Goal: Information Seeking & Learning: Learn about a topic

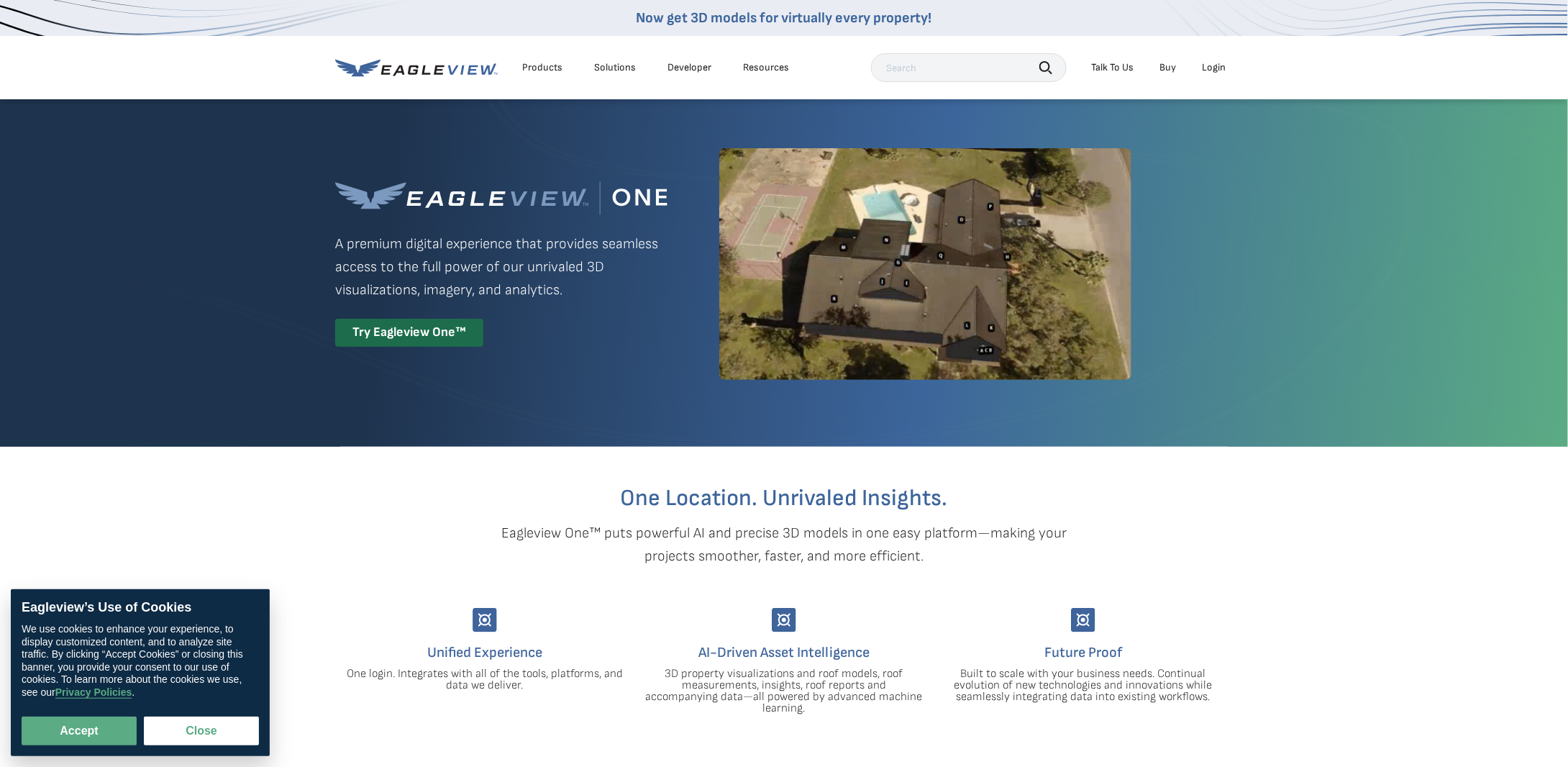
click at [1223, 64] on div "Login" at bounding box center [1214, 67] width 23 height 13
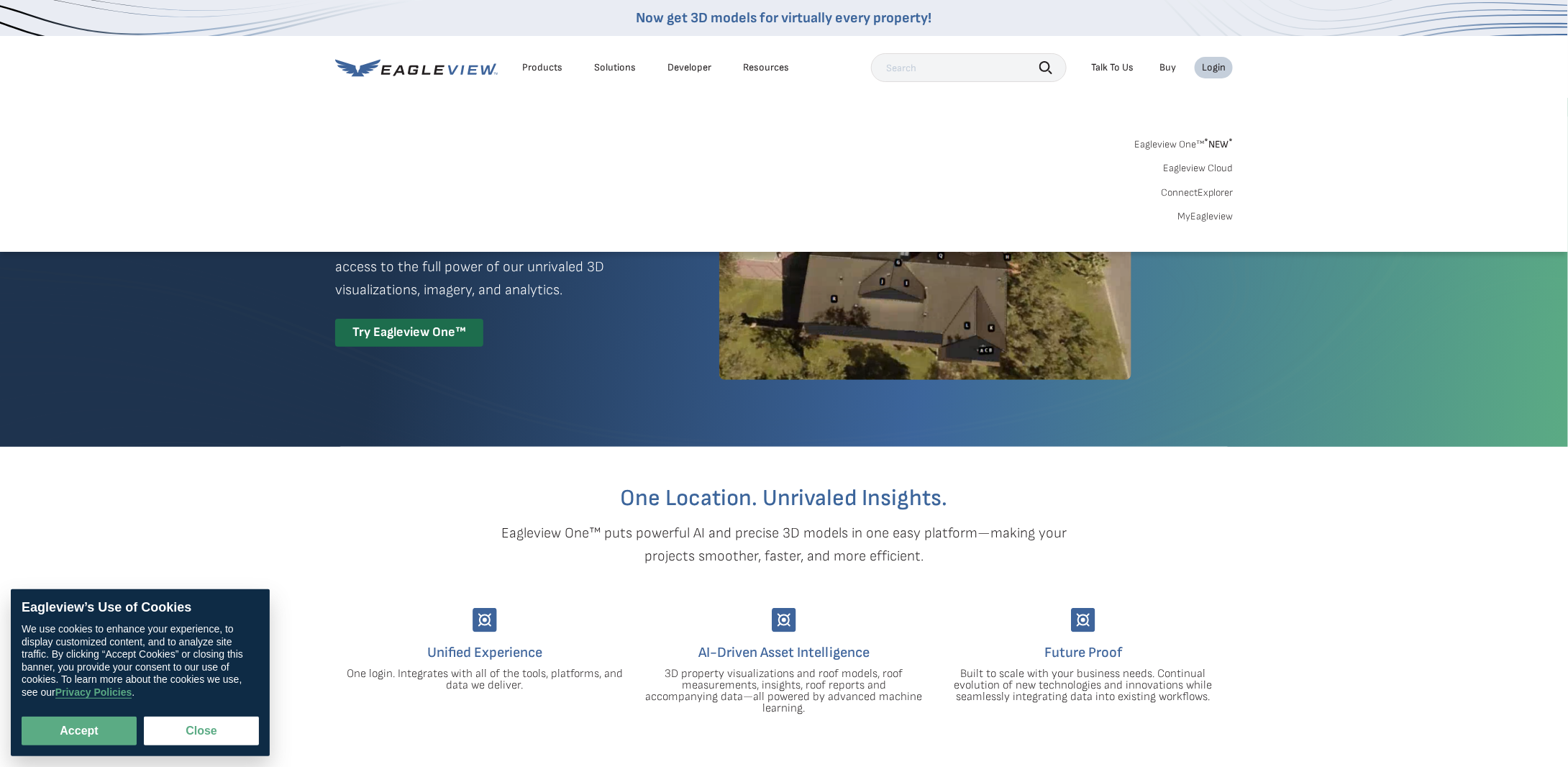
click at [1215, 66] on div "Login" at bounding box center [1214, 67] width 23 height 13
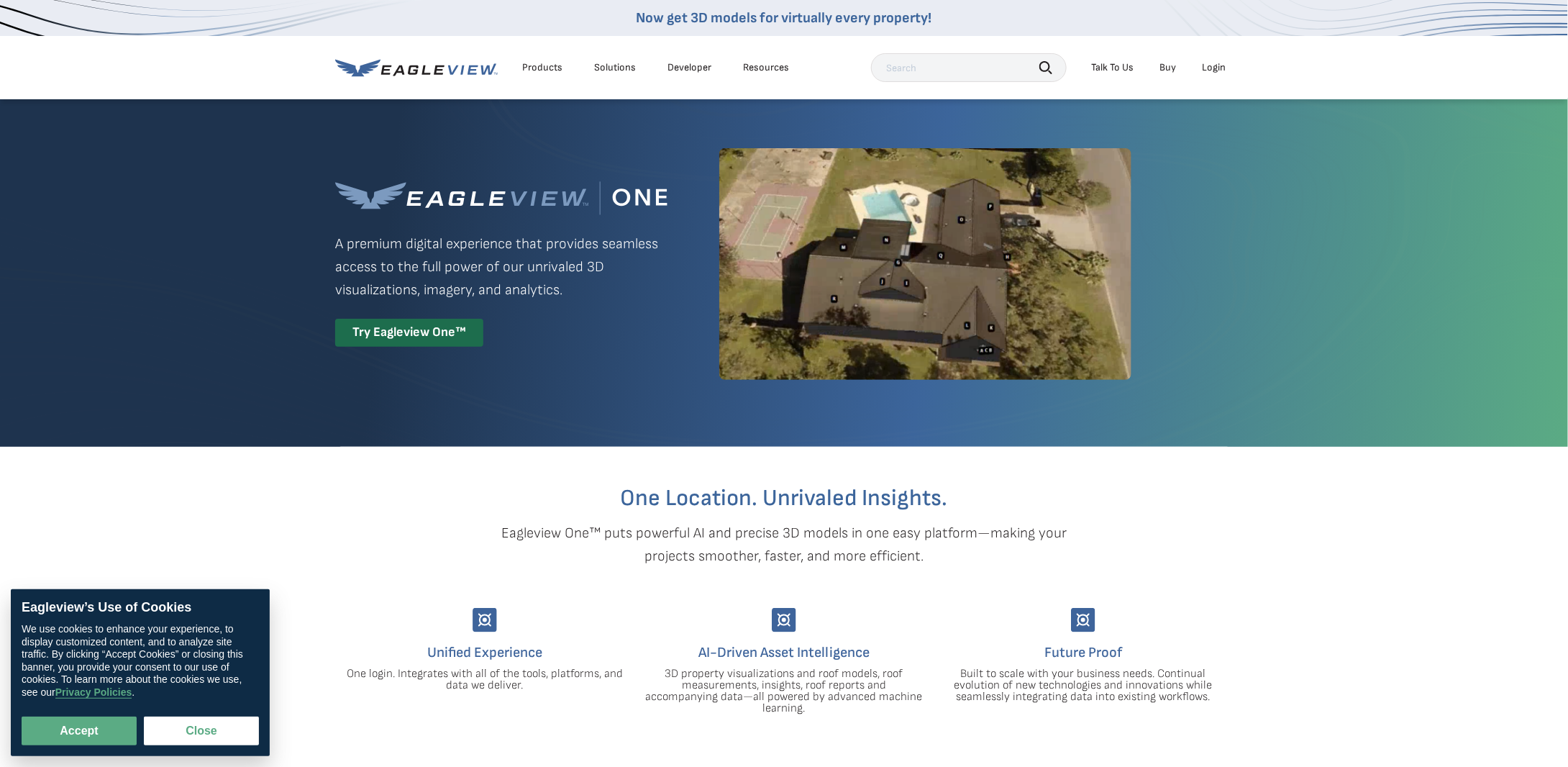
click at [1215, 64] on div "Login" at bounding box center [1214, 67] width 23 height 13
click at [1221, 53] on div "Products Solutions Developer Resources Search Talk To Us Buy Login" at bounding box center [784, 67] width 898 height 64
click at [1218, 67] on div "Login" at bounding box center [1214, 67] width 23 height 13
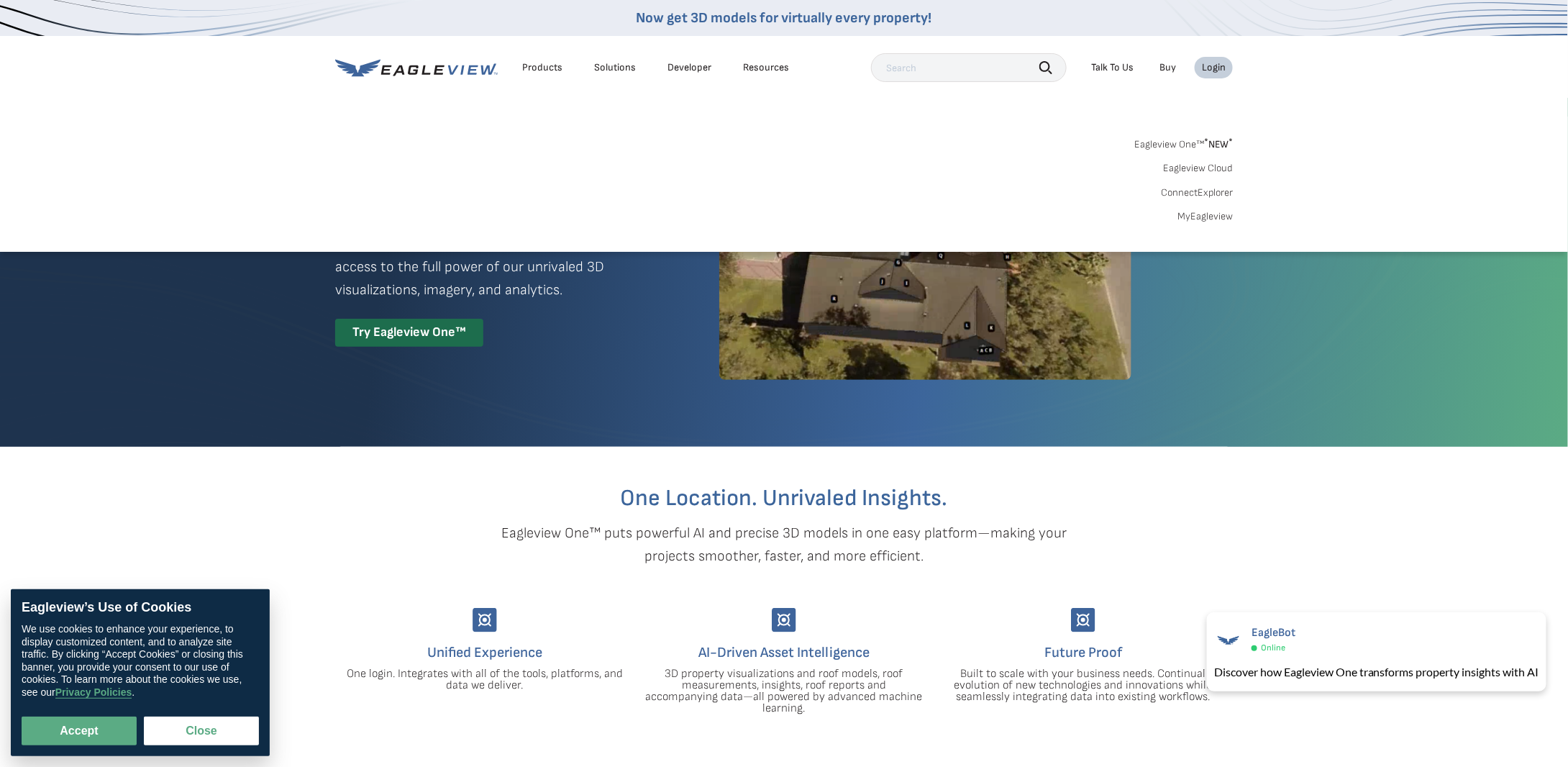
click at [1195, 218] on link "MyEagleview" at bounding box center [1206, 216] width 56 height 13
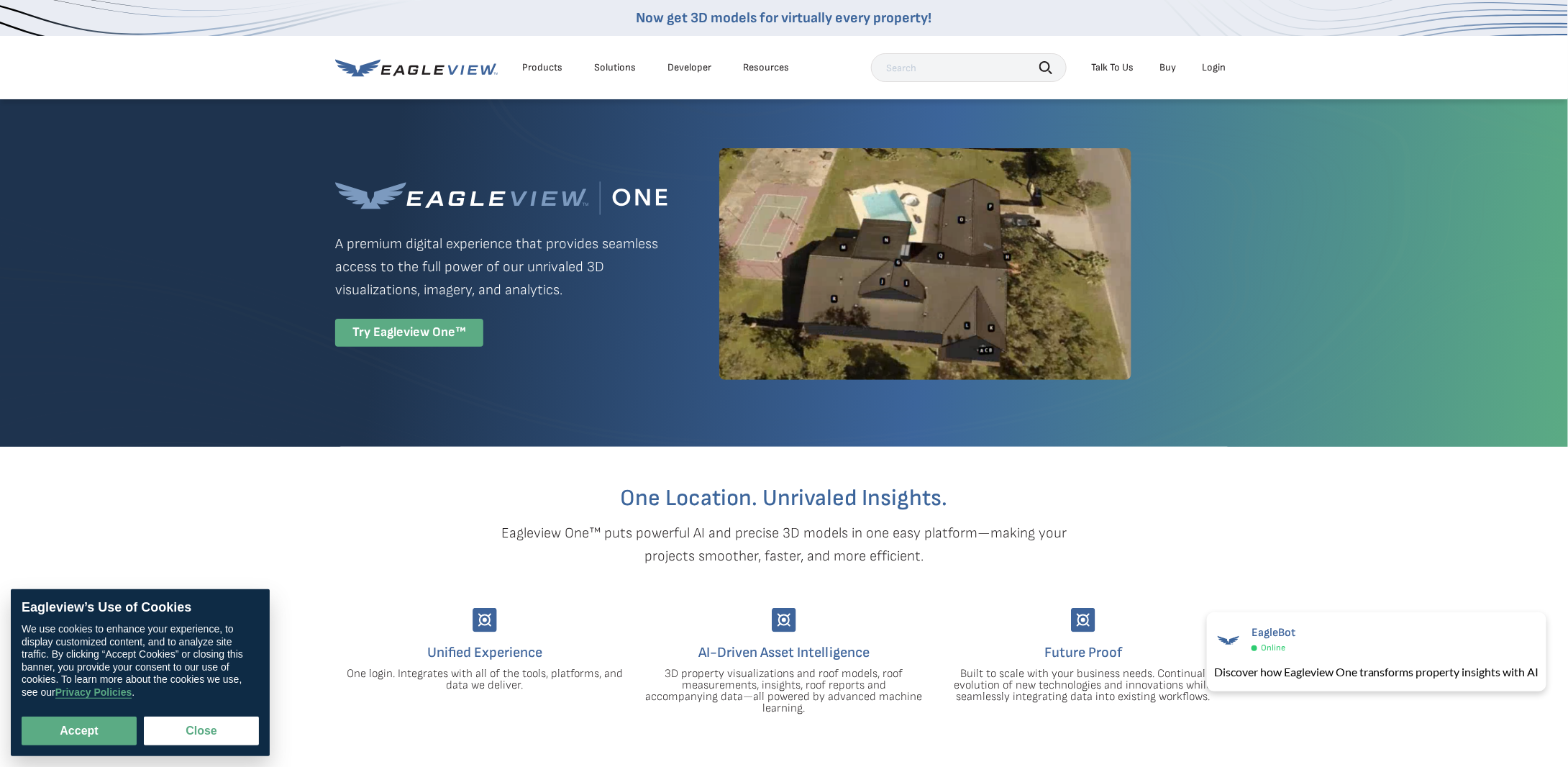
click at [389, 330] on div "Try Eagleview One™" at bounding box center [409, 333] width 148 height 28
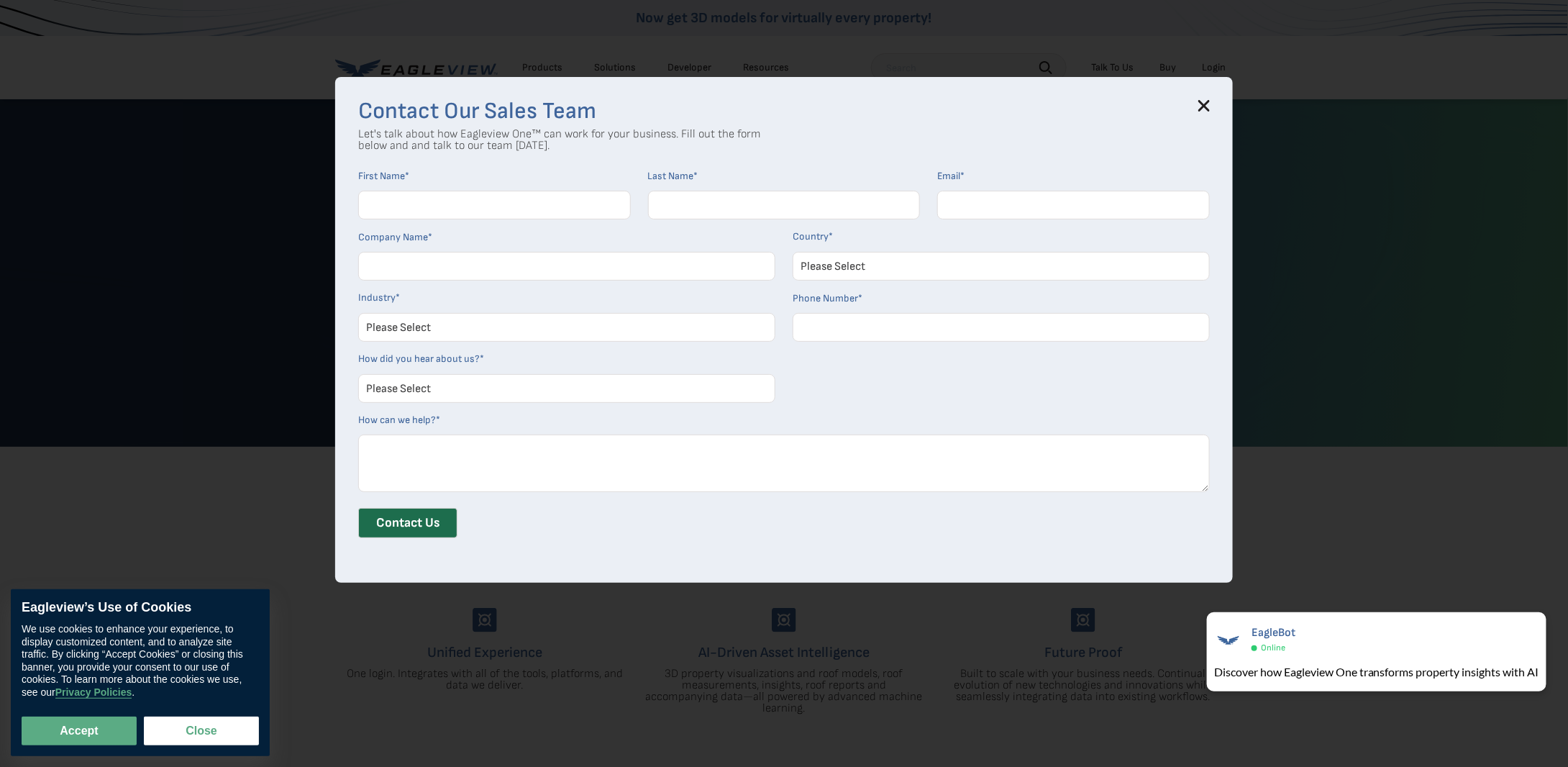
click at [1206, 104] on icon at bounding box center [1204, 106] width 12 height 12
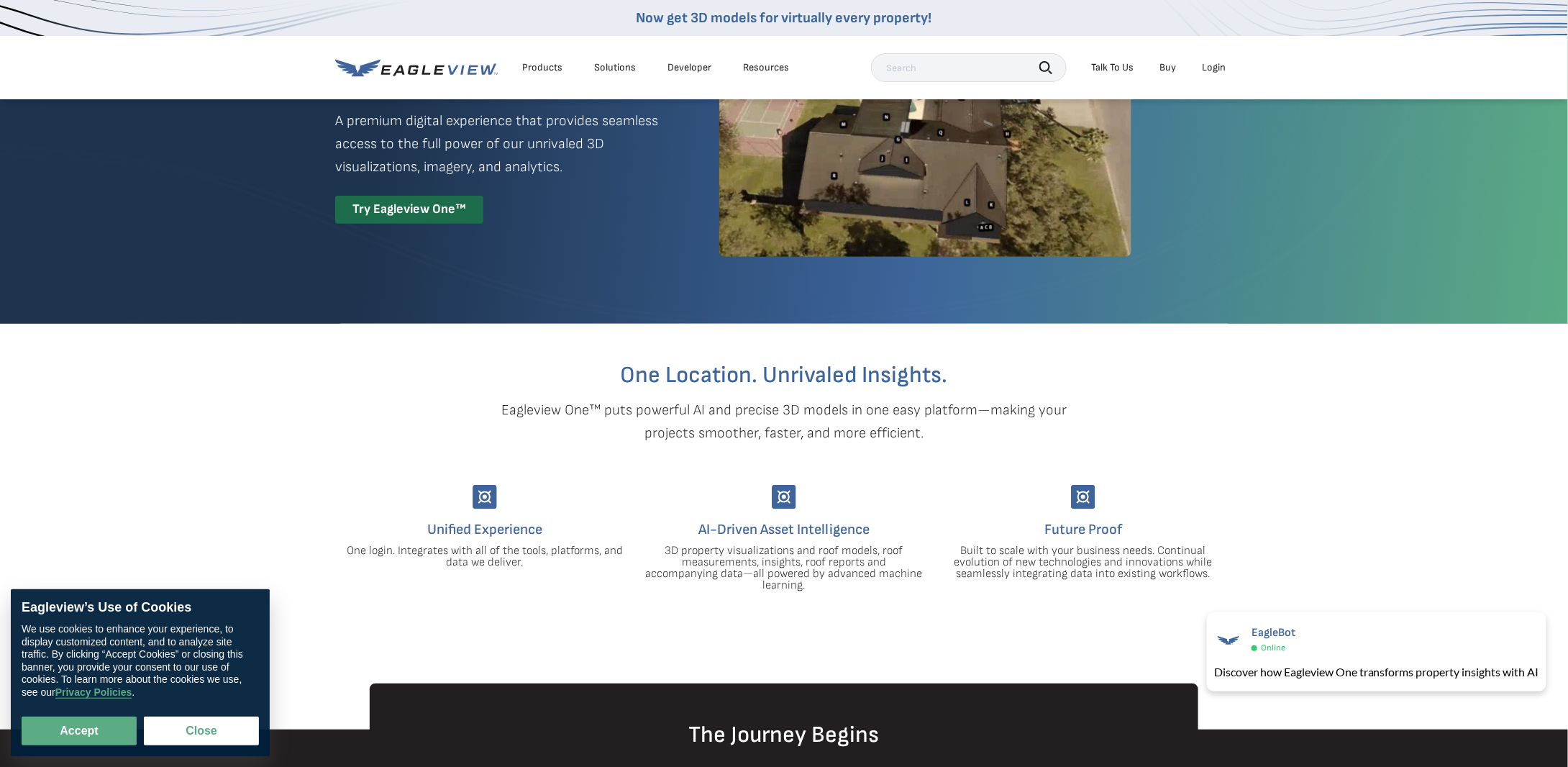
scroll to position [144, 0]
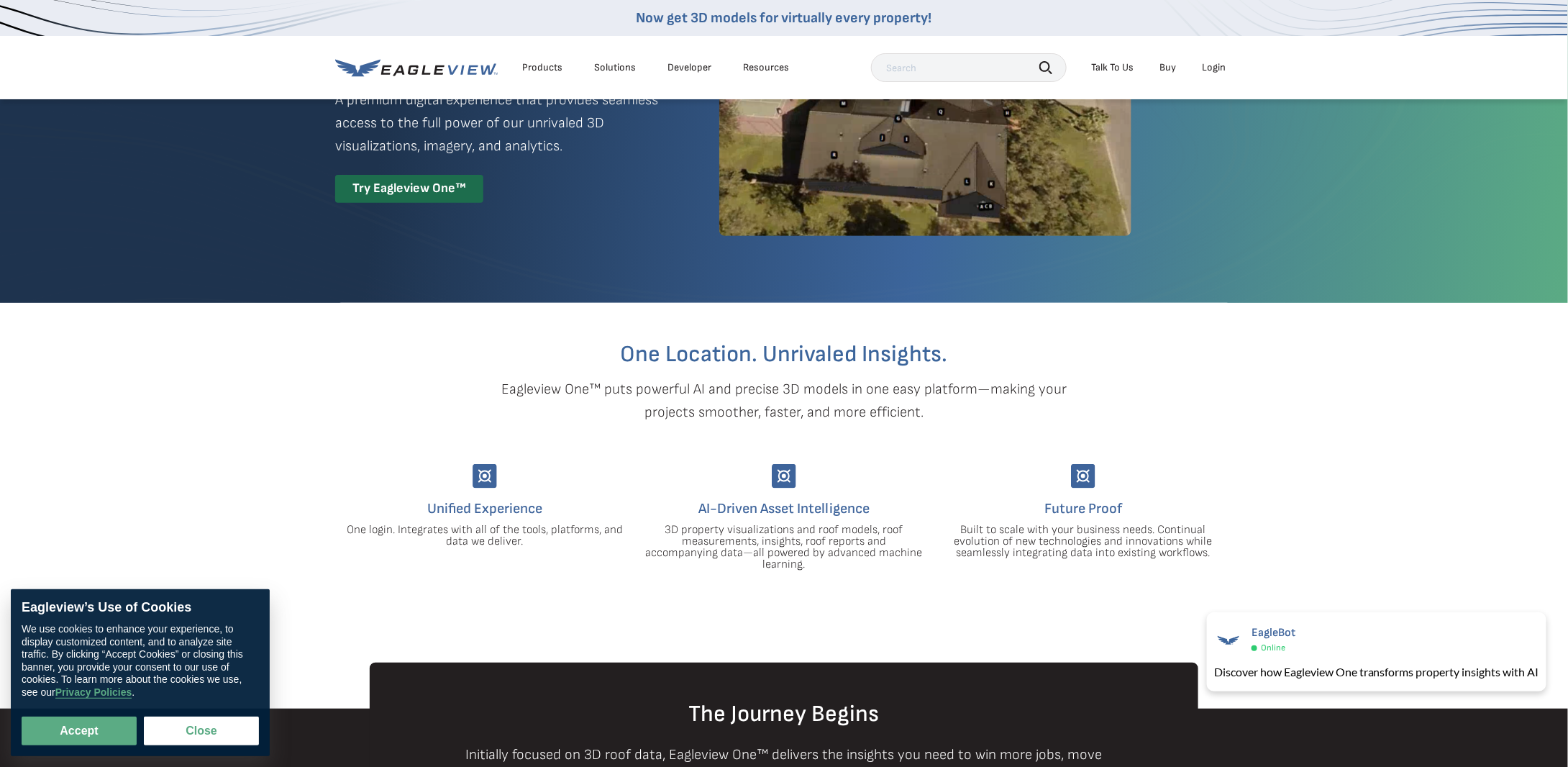
click at [525, 67] on div "Products" at bounding box center [542, 67] width 40 height 13
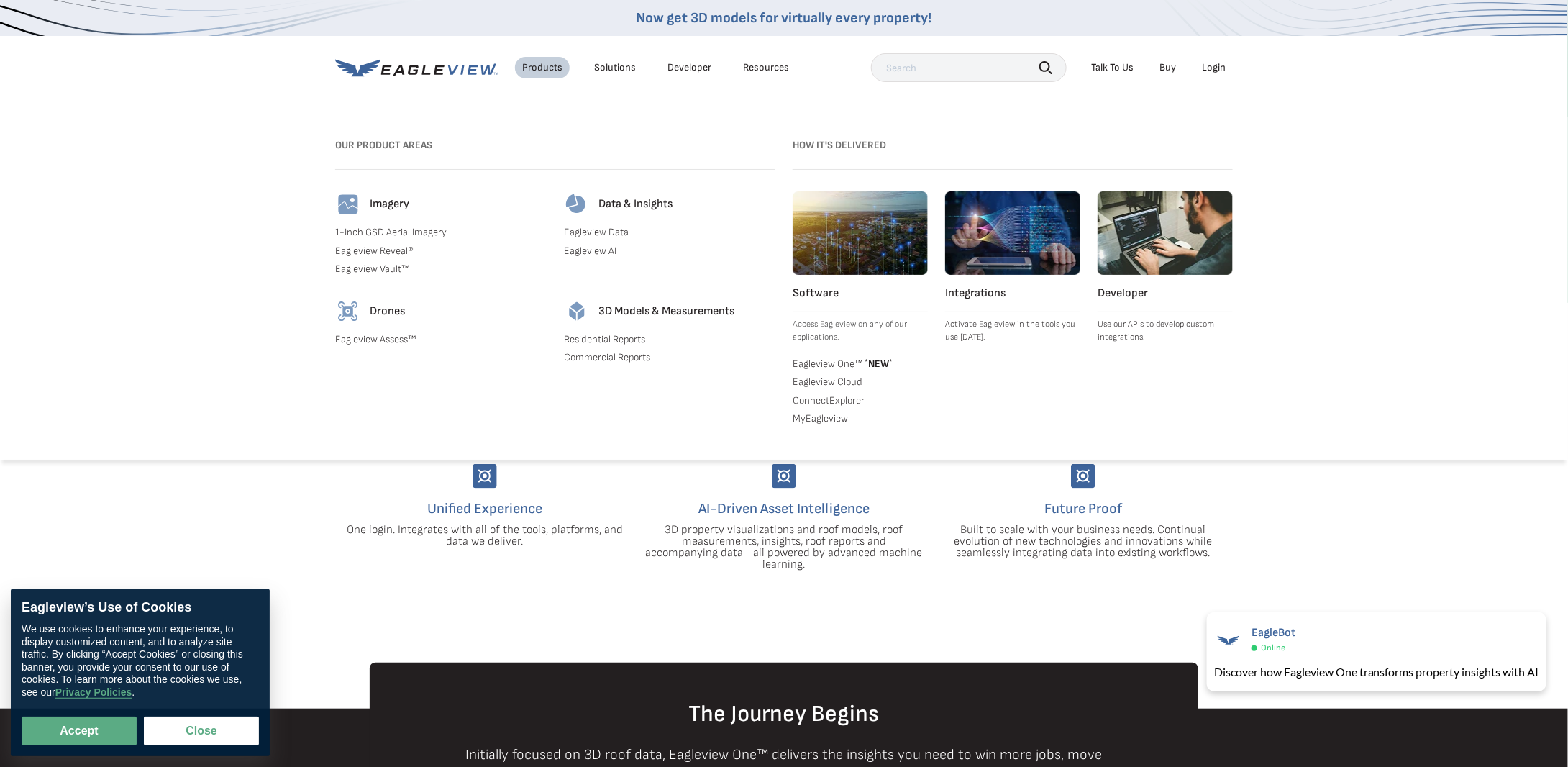
click at [393, 205] on h4 "Imagery" at bounding box center [389, 205] width 39 height 14
click at [385, 234] on link "1-Inch GSD Aerial Imagery" at bounding box center [441, 232] width 212 height 13
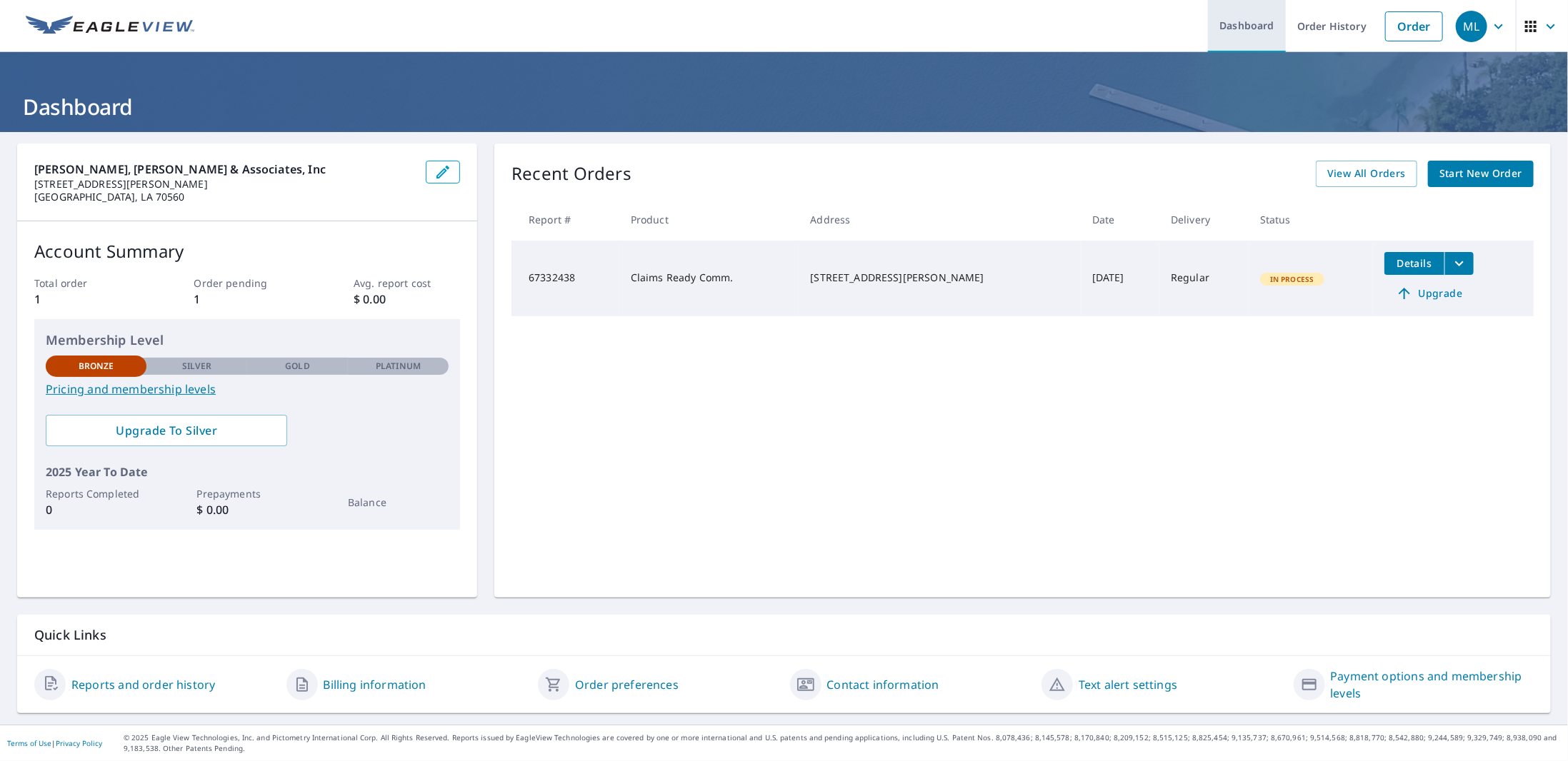
click at [1208, 29] on link "Dashboard" at bounding box center [1246, 26] width 77 height 53
click at [1234, 25] on link "Dashboard" at bounding box center [1246, 26] width 77 height 53
click at [156, 25] on img at bounding box center [109, 27] width 168 height 21
click at [1522, 25] on icon "button" at bounding box center [1530, 26] width 17 height 17
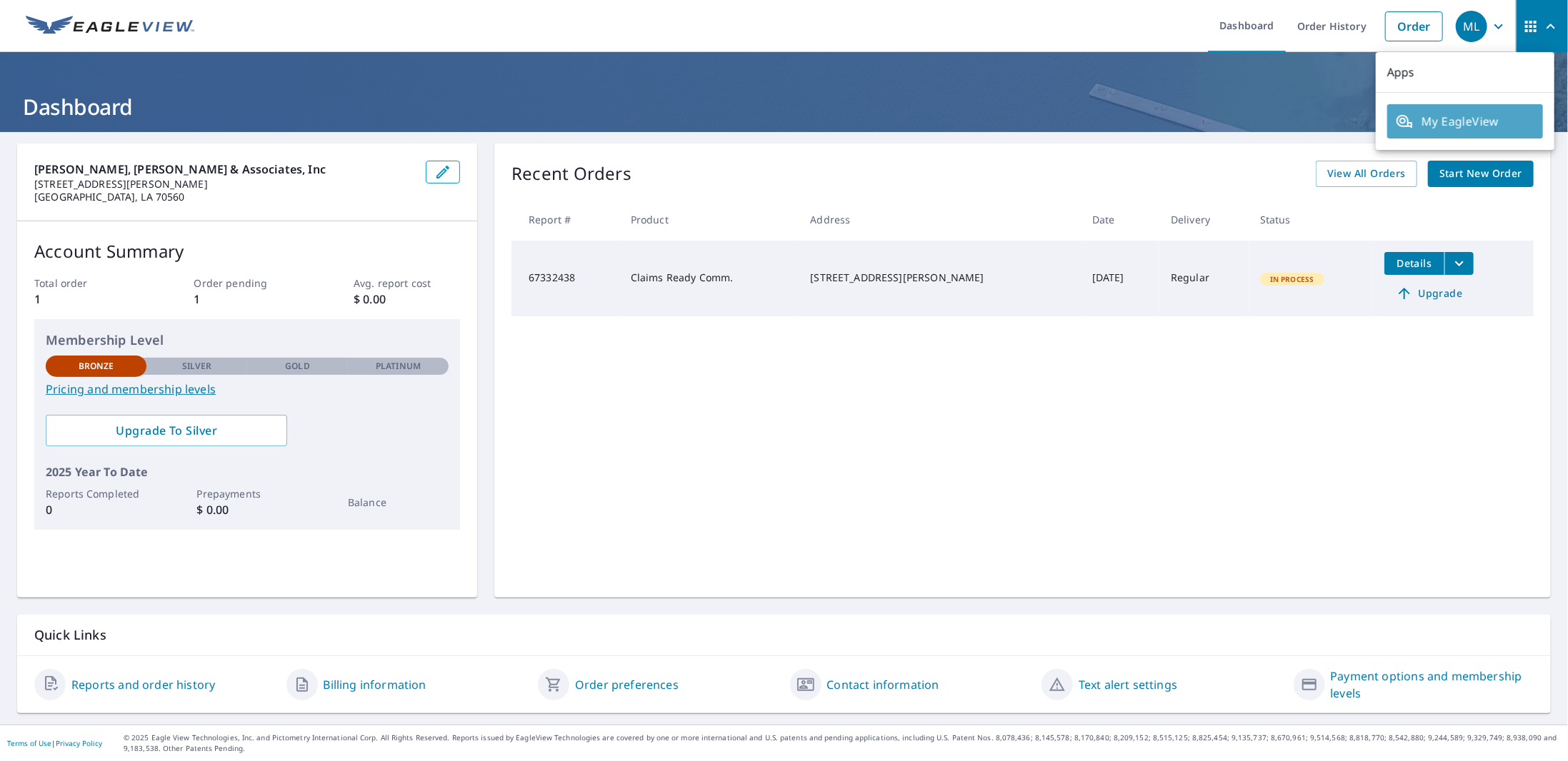
click at [1477, 117] on span "My EagleView" at bounding box center [1465, 121] width 139 height 17
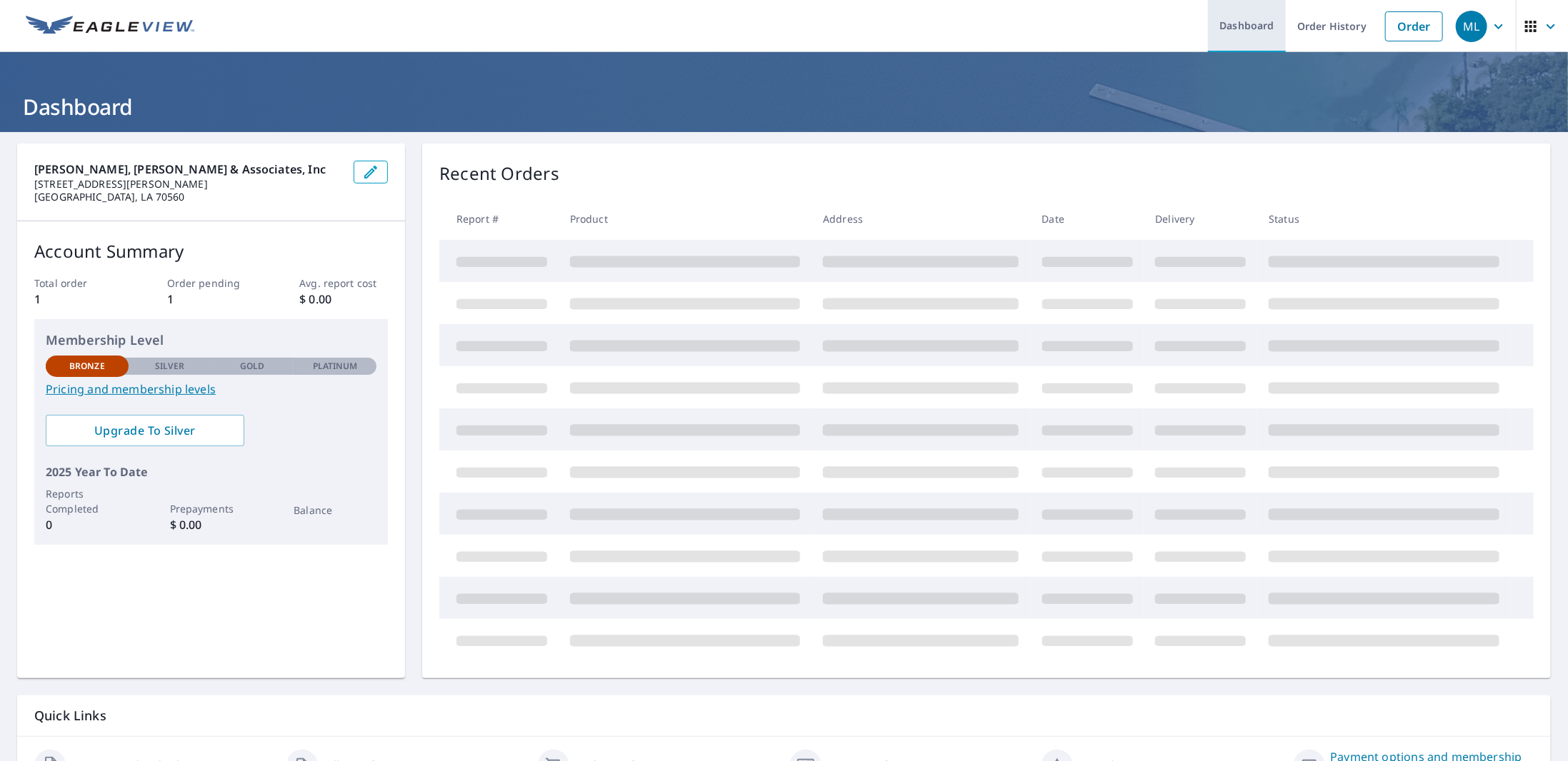
click at [1244, 25] on link "Dashboard" at bounding box center [1246, 26] width 77 height 53
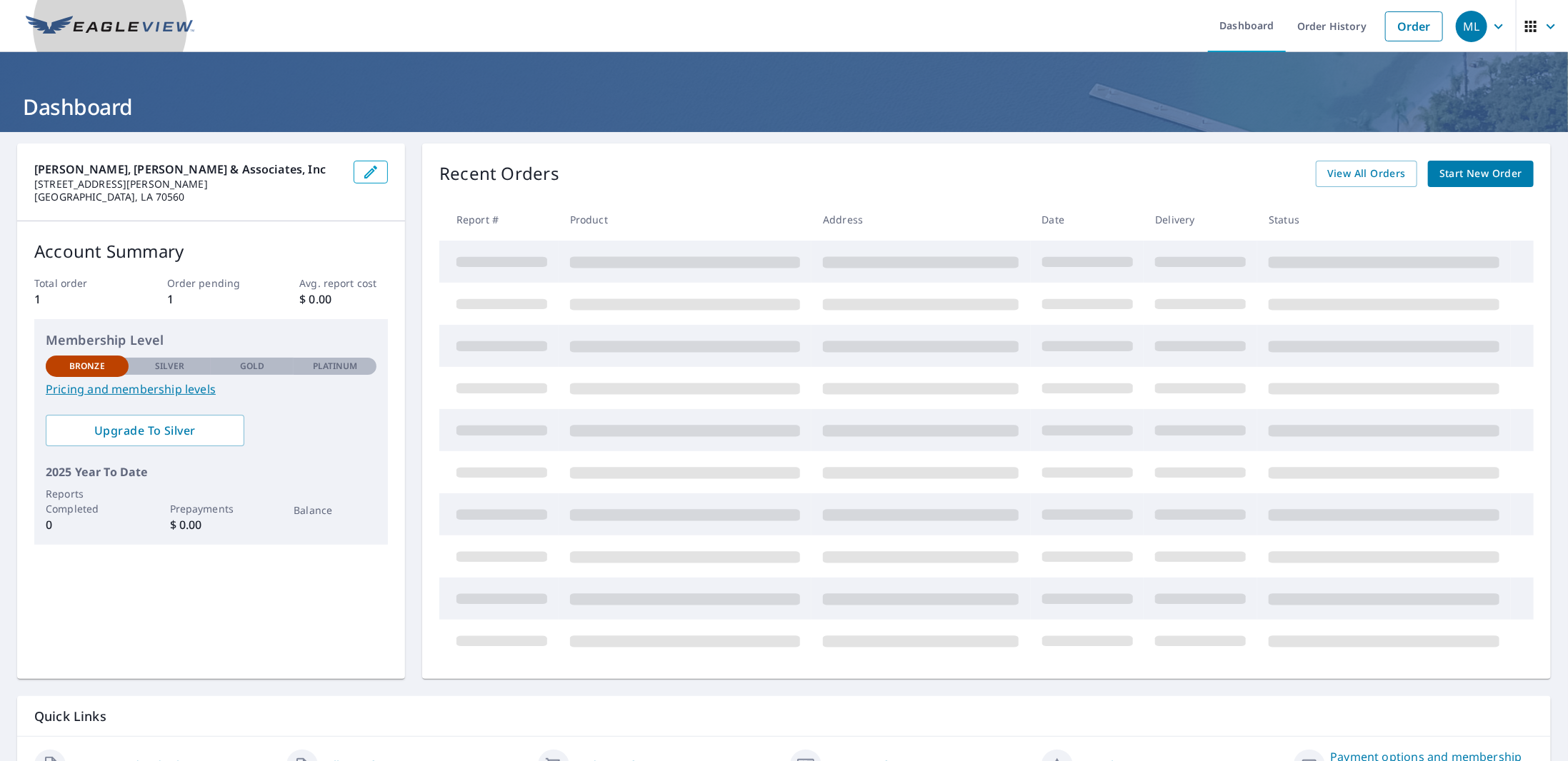
click at [44, 20] on img at bounding box center [109, 27] width 168 height 21
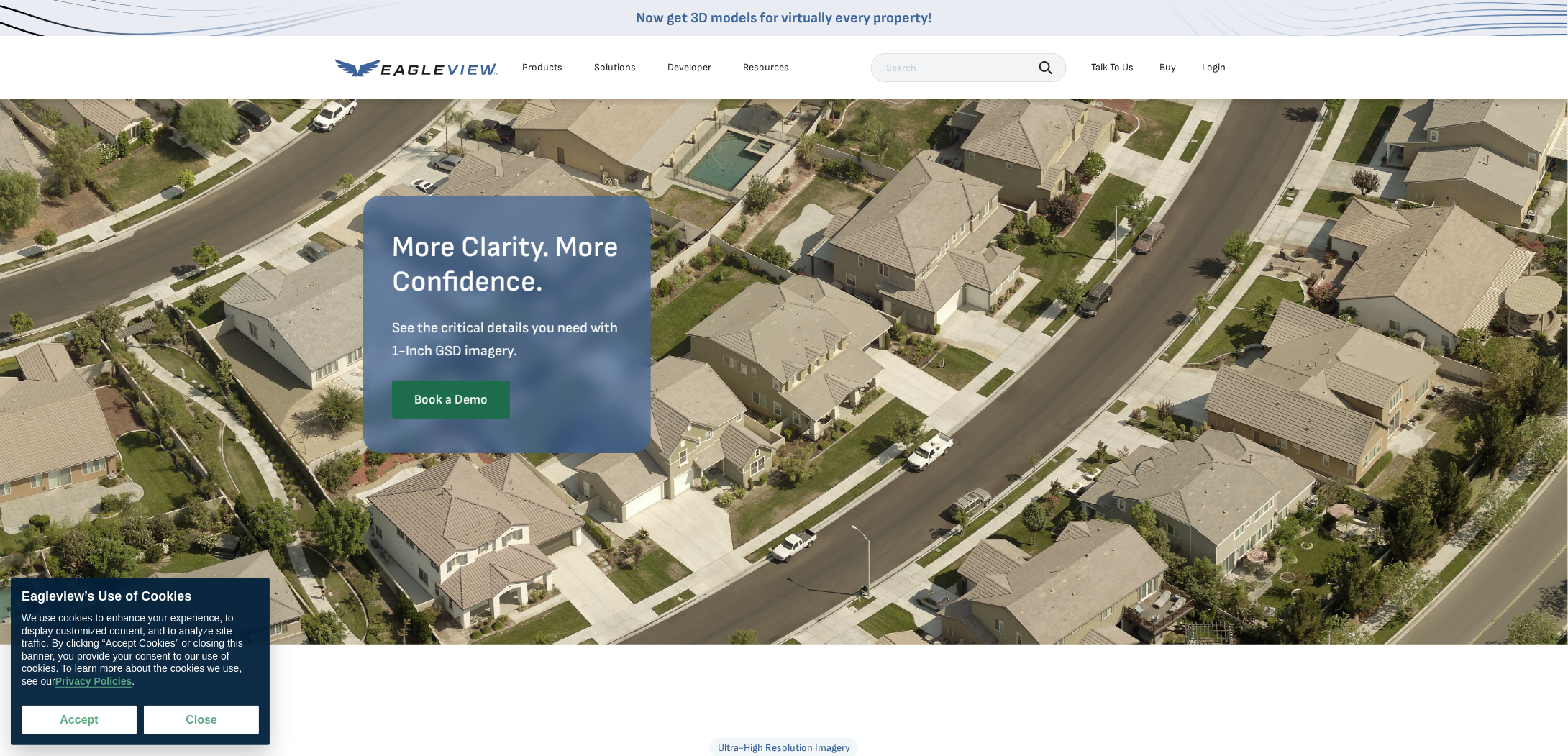
click at [97, 714] on button "Accept" at bounding box center [79, 720] width 115 height 29
checkbox input "true"
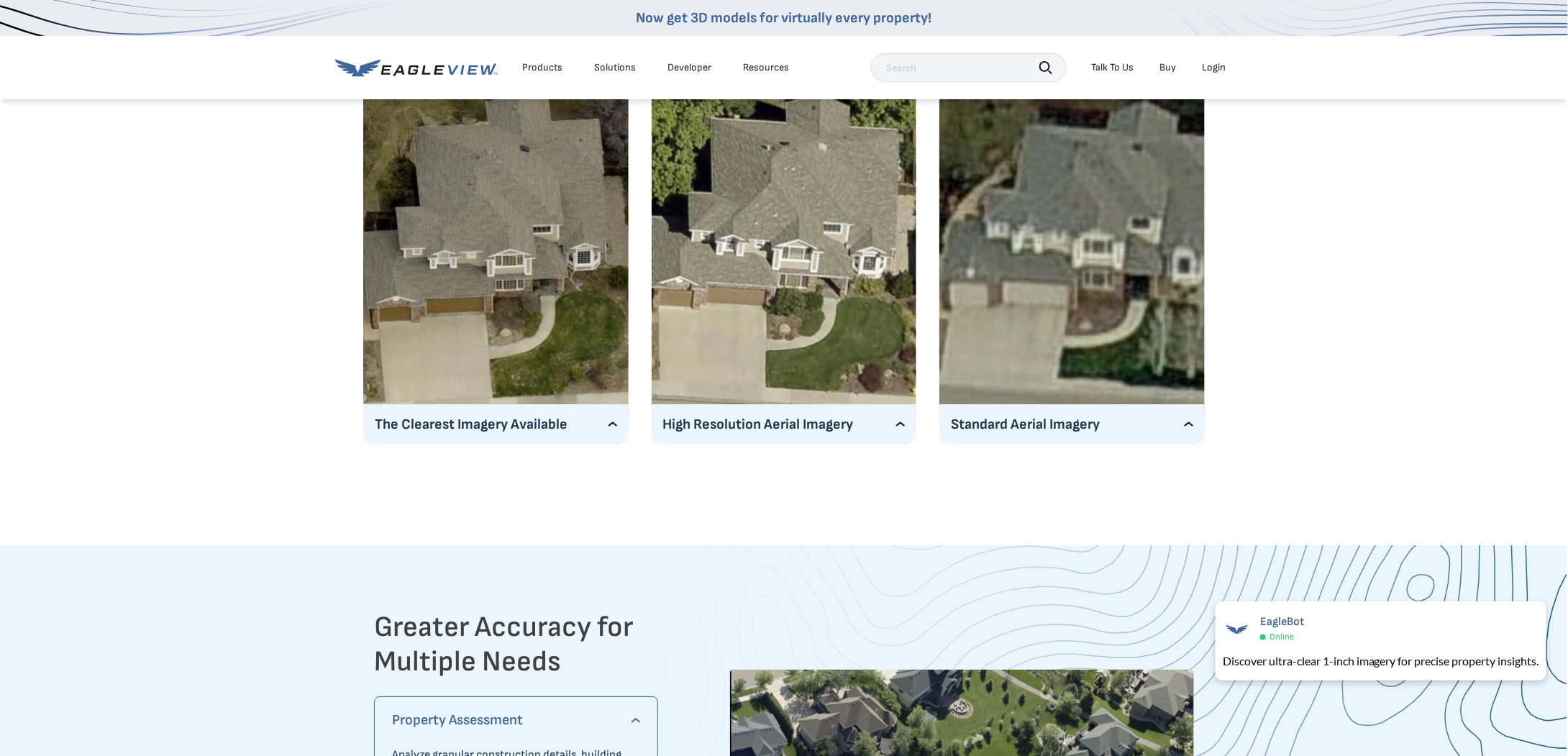
scroll to position [2447, 0]
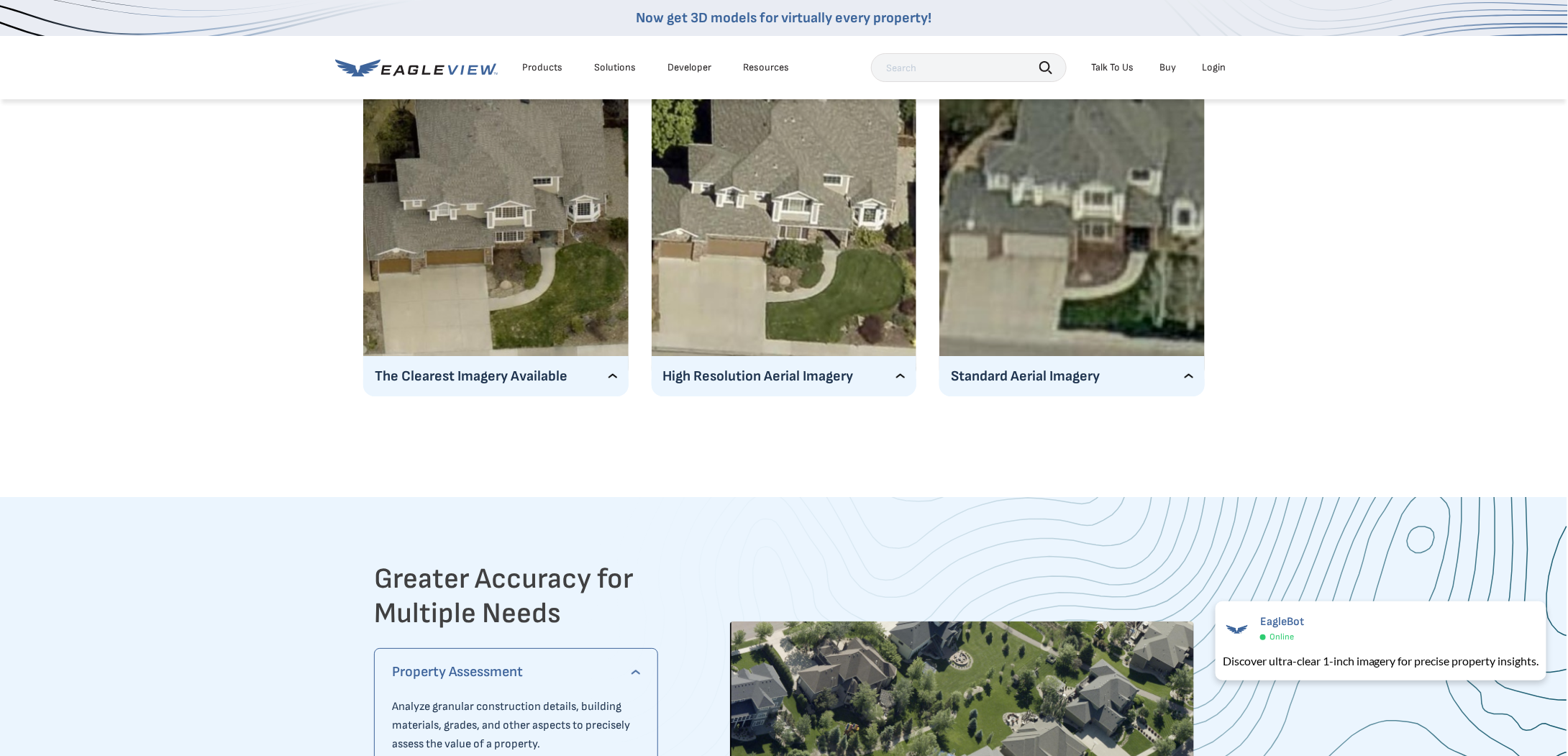
click at [441, 298] on img at bounding box center [496, 187] width 265 height 384
click at [612, 373] on p "The Clearest Imagery Available" at bounding box center [496, 377] width 242 height 23
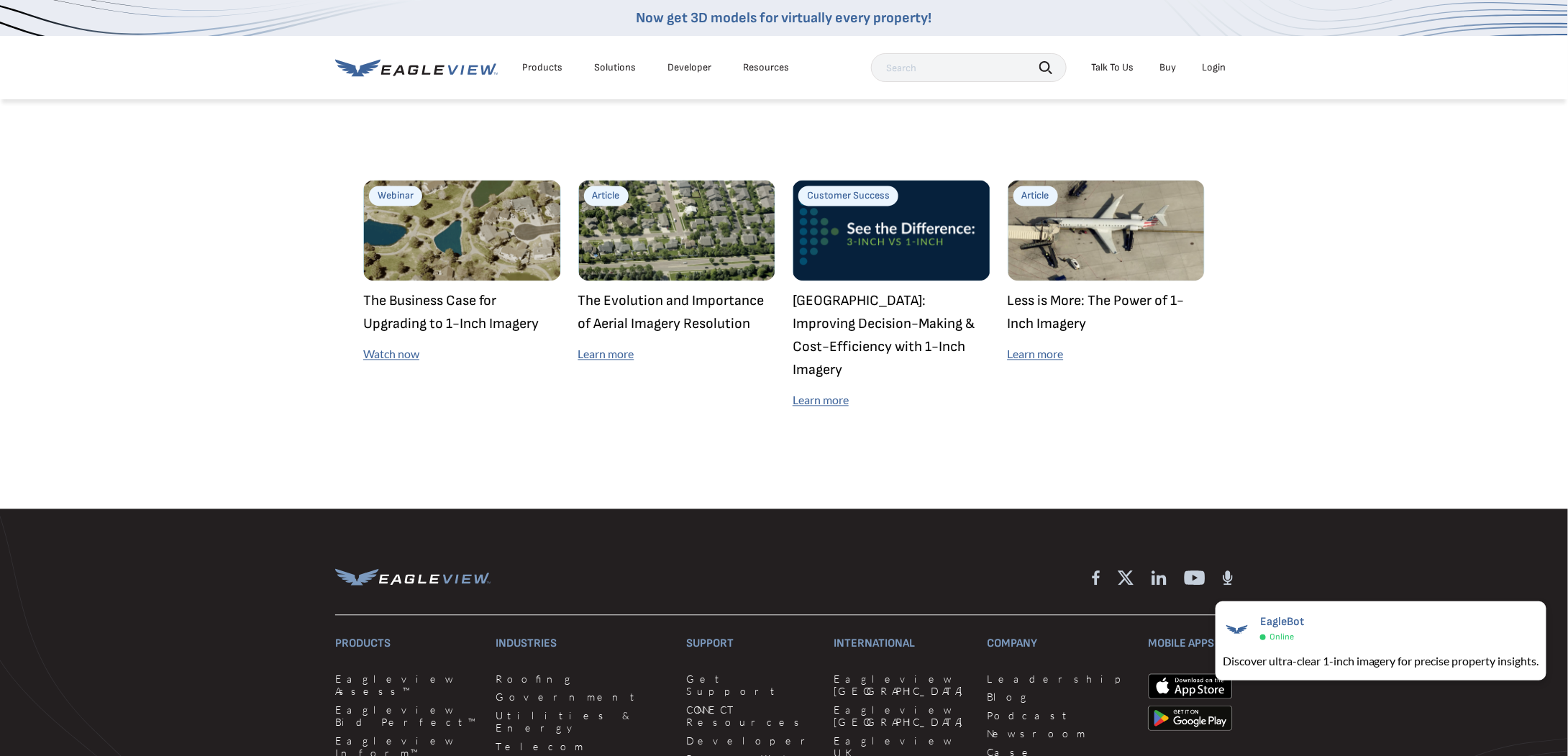
scroll to position [4171, 0]
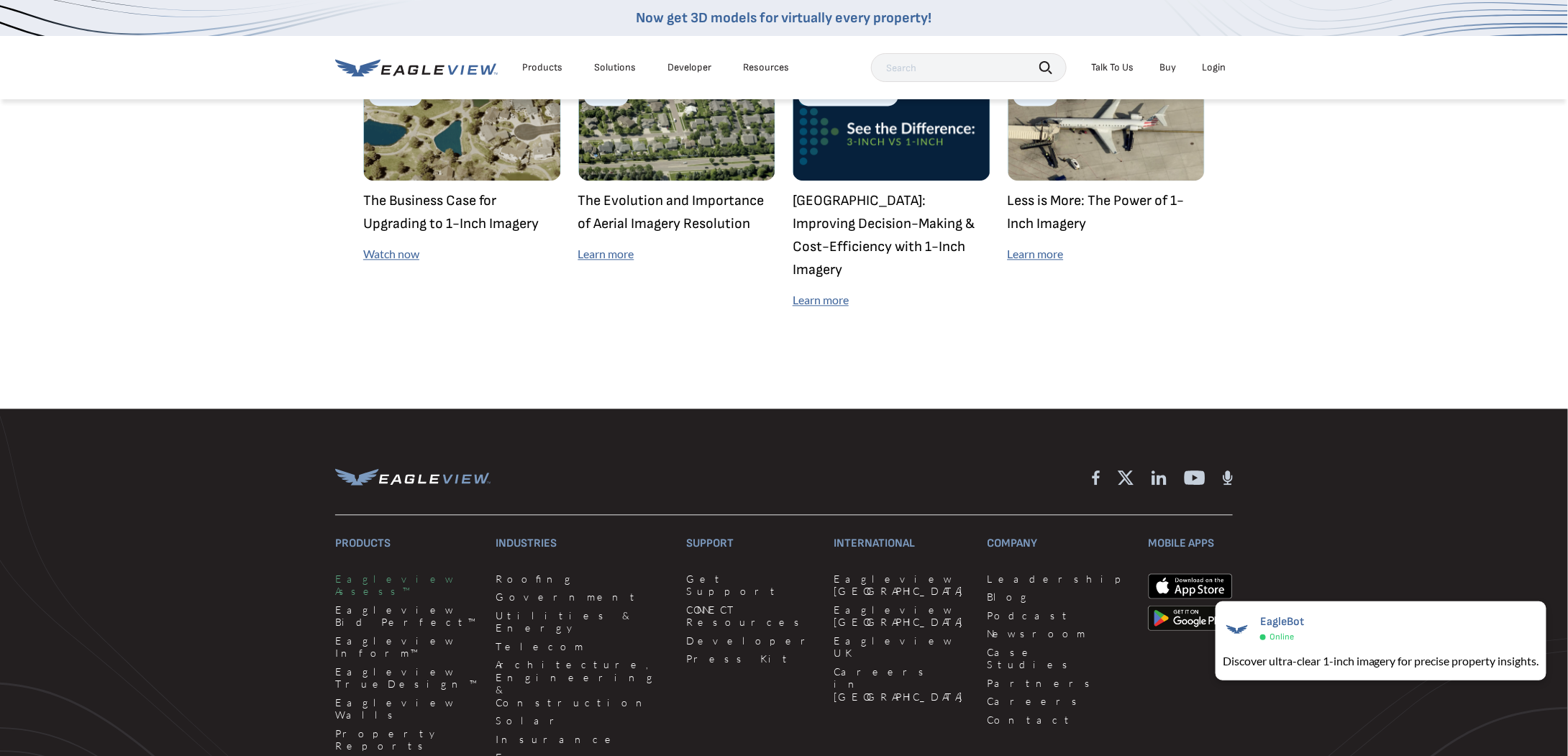
click at [390, 573] on link "Eagleview Assess™" at bounding box center [407, 586] width 143 height 25
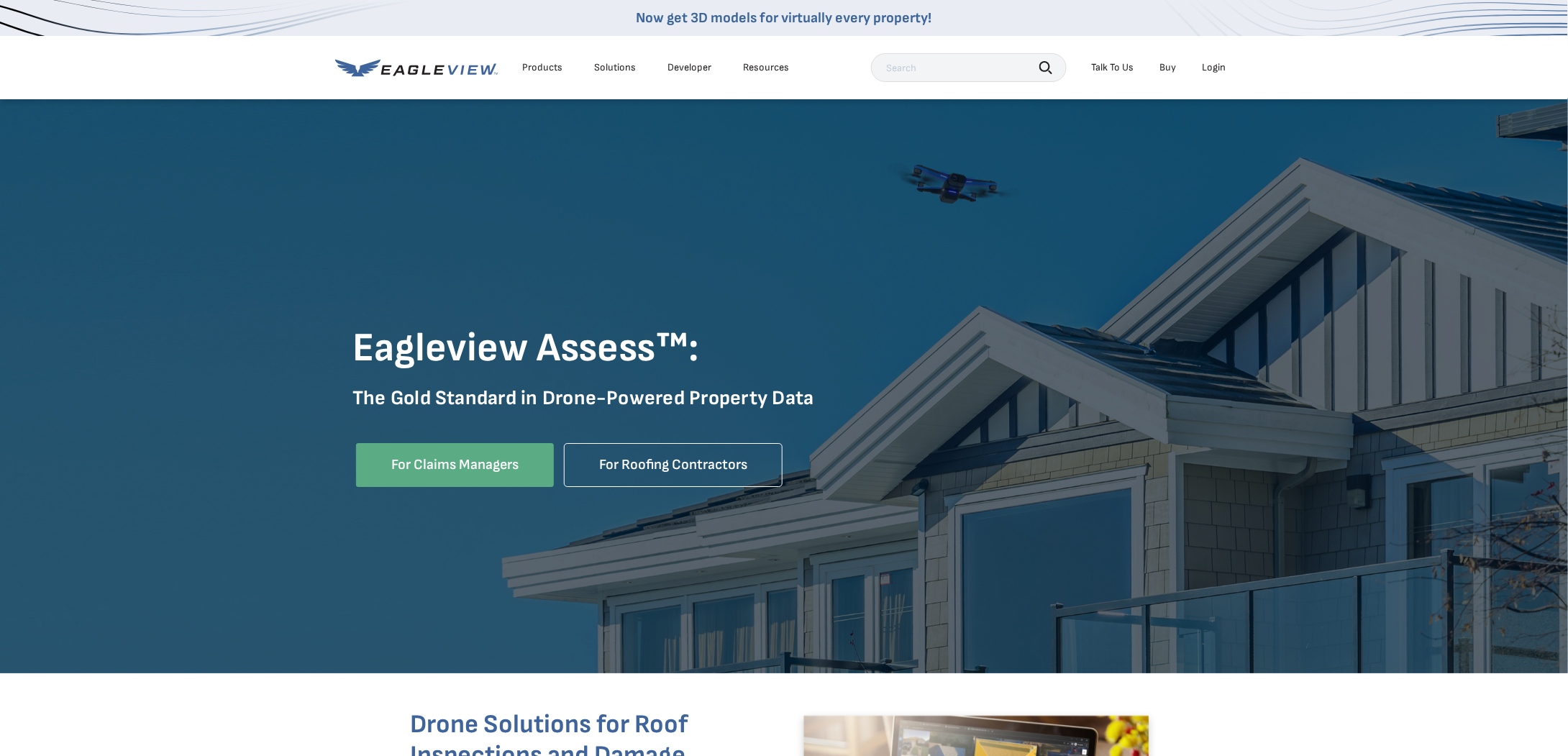
click at [455, 71] on icon at bounding box center [416, 68] width 162 height 18
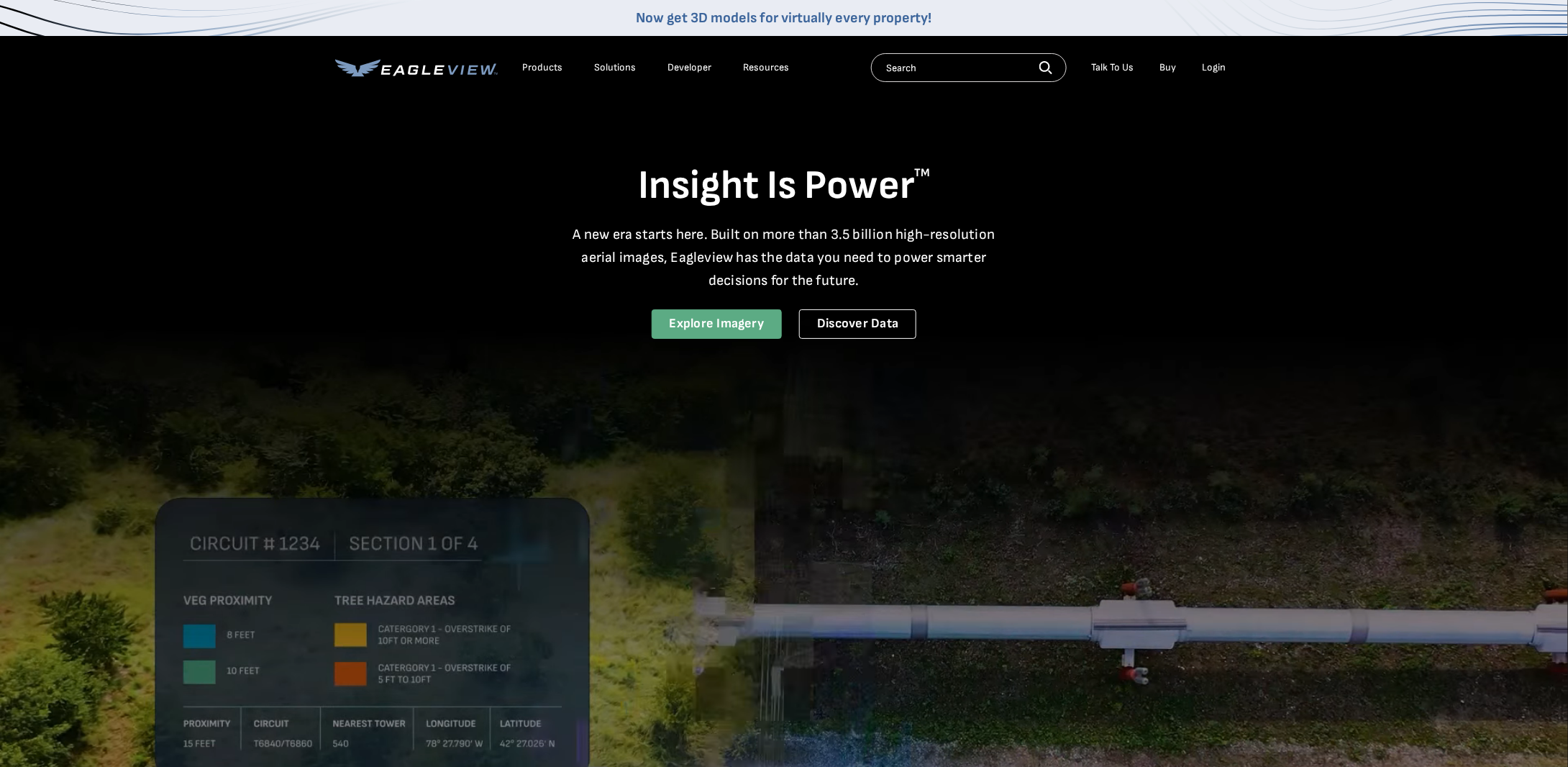
click at [732, 320] on link "Explore Imagery" at bounding box center [717, 324] width 131 height 30
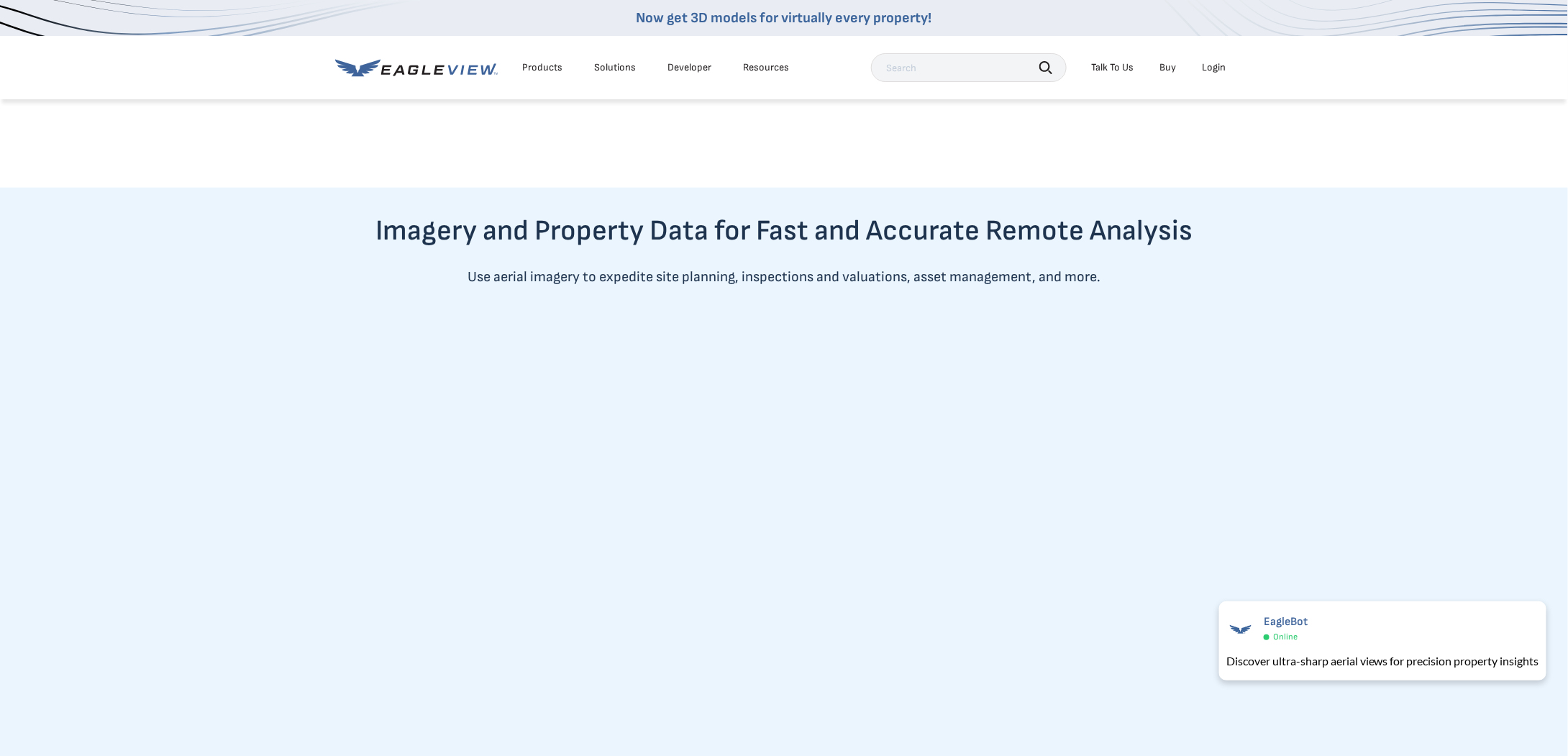
scroll to position [720, 0]
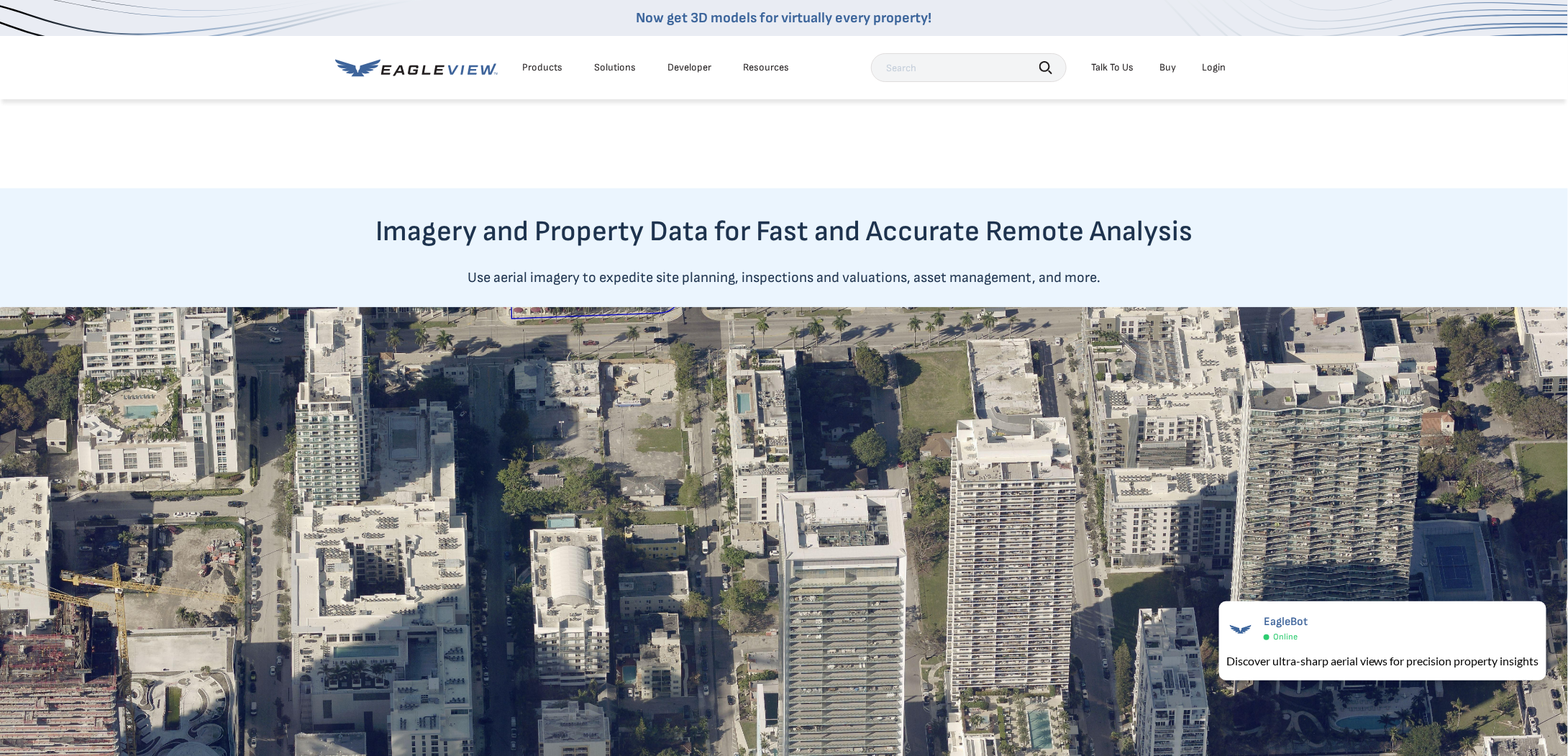
click at [781, 436] on img at bounding box center [784, 592] width 1568 height 569
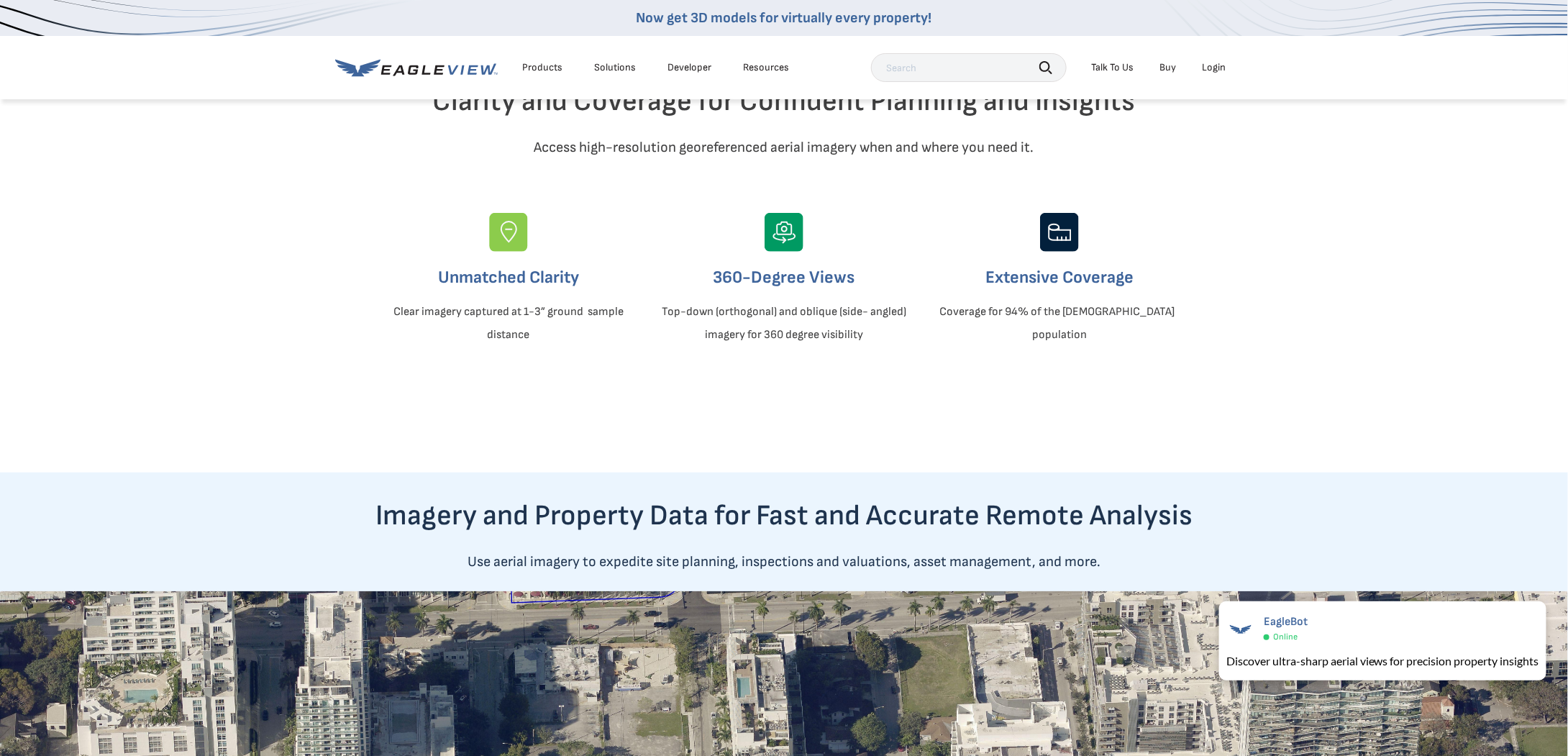
scroll to position [360, 0]
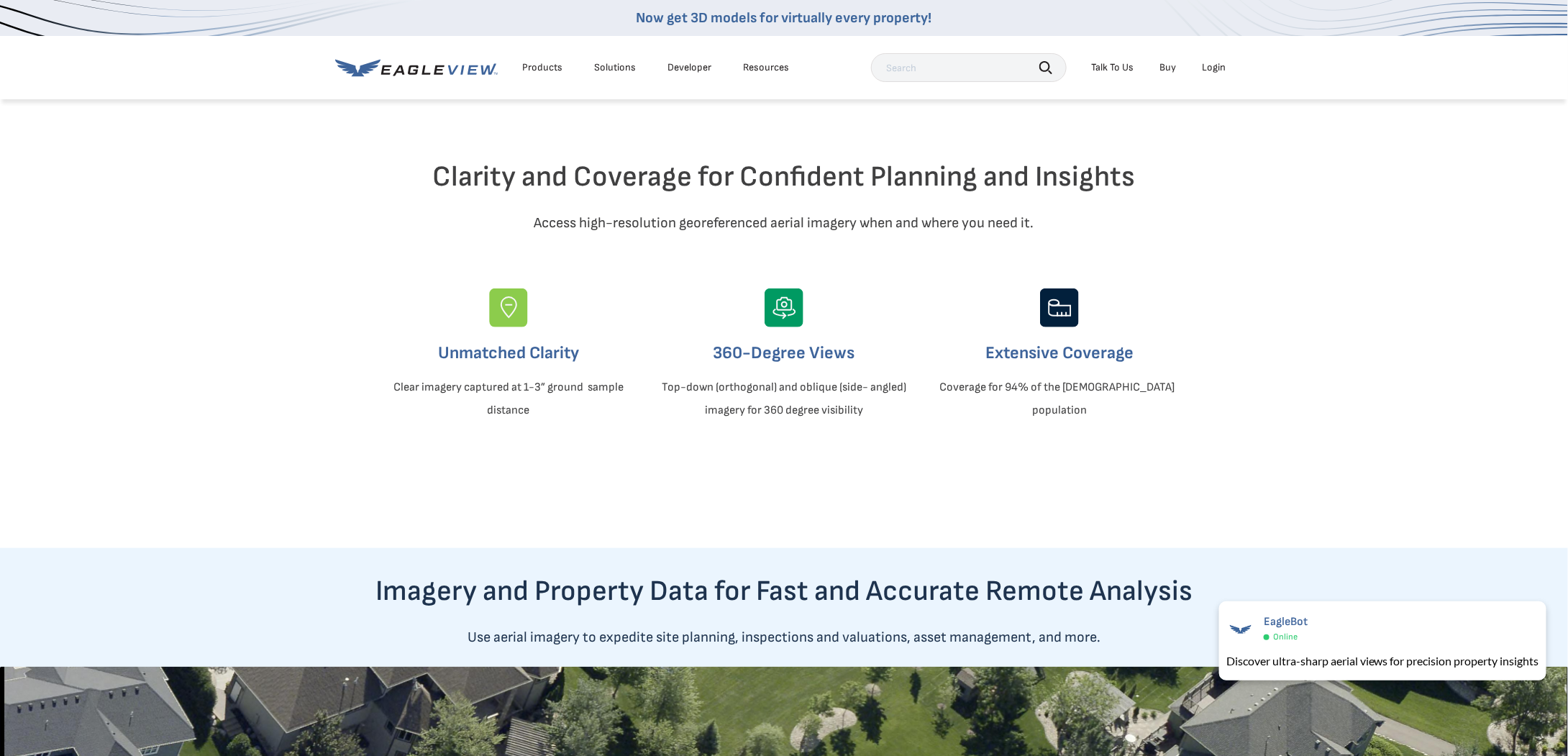
click at [507, 327] on img at bounding box center [508, 308] width 39 height 39
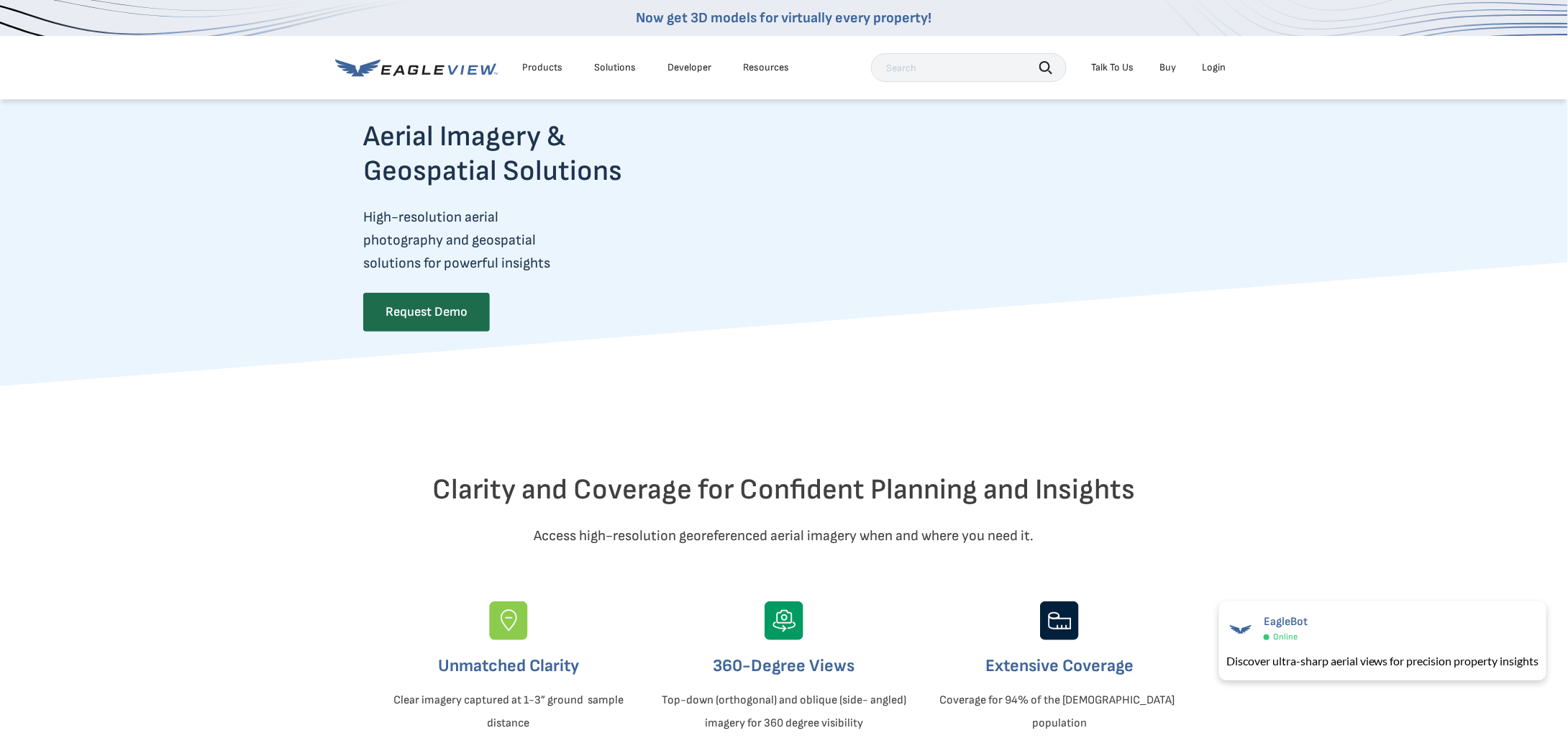
scroll to position [0, 0]
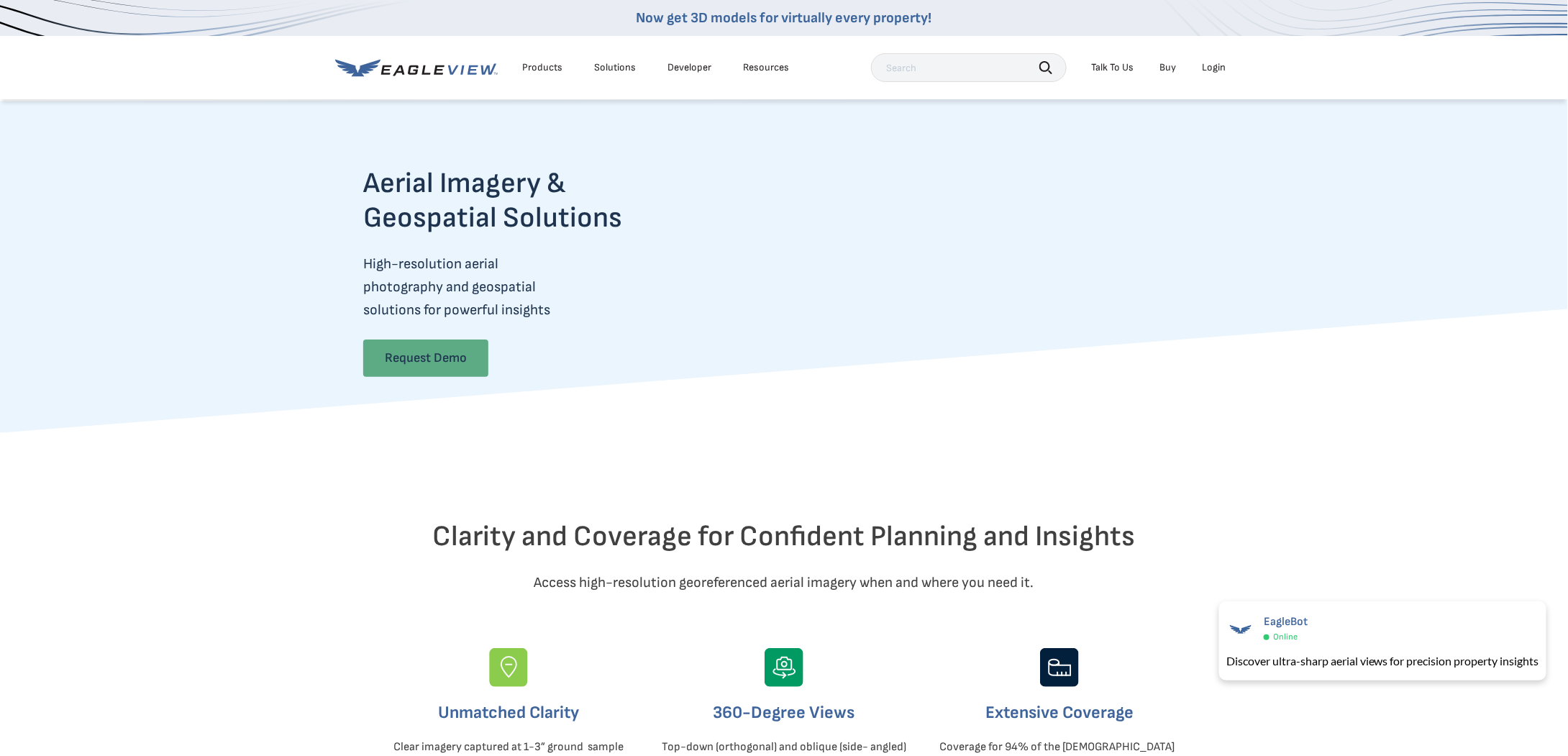
click at [424, 359] on link "Request Demo" at bounding box center [426, 359] width 126 height 38
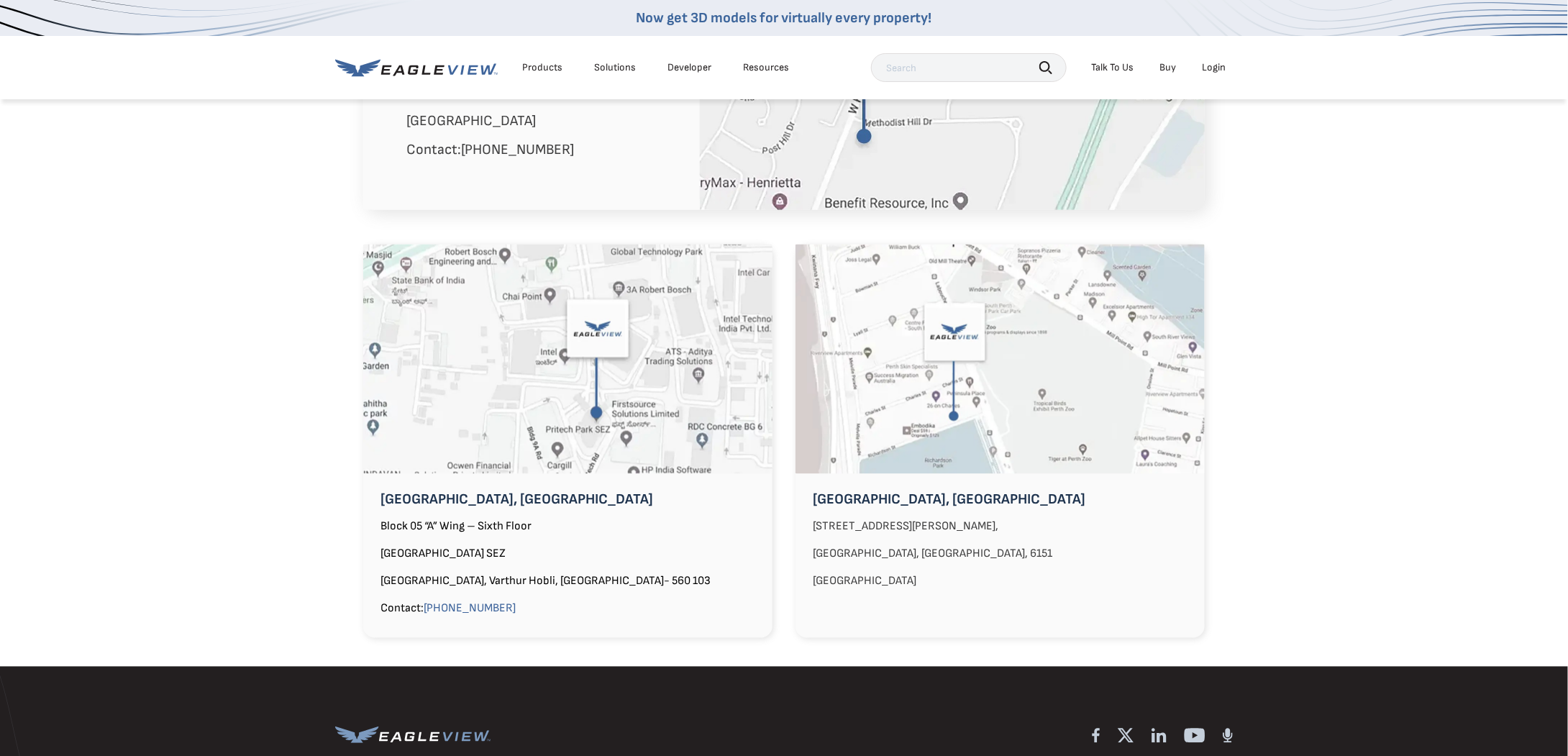
scroll to position [1080, 0]
